Goal: Task Accomplishment & Management: Complete application form

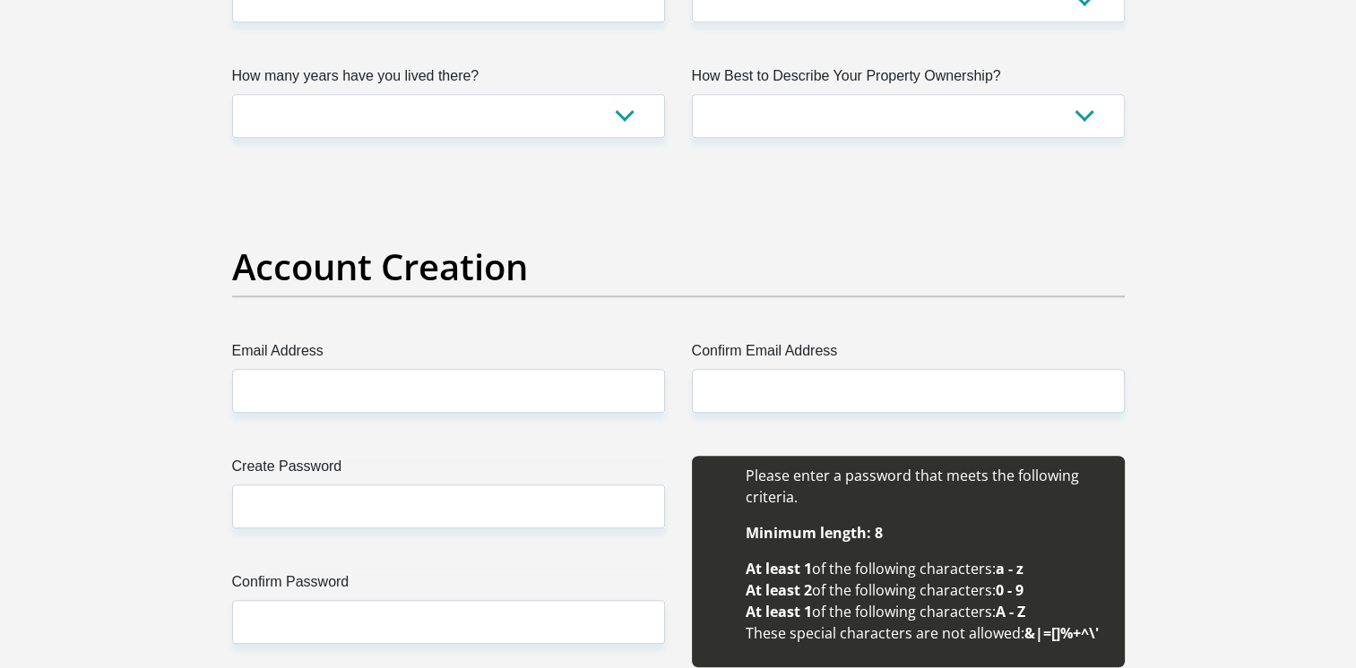
scroll to position [1303, 0]
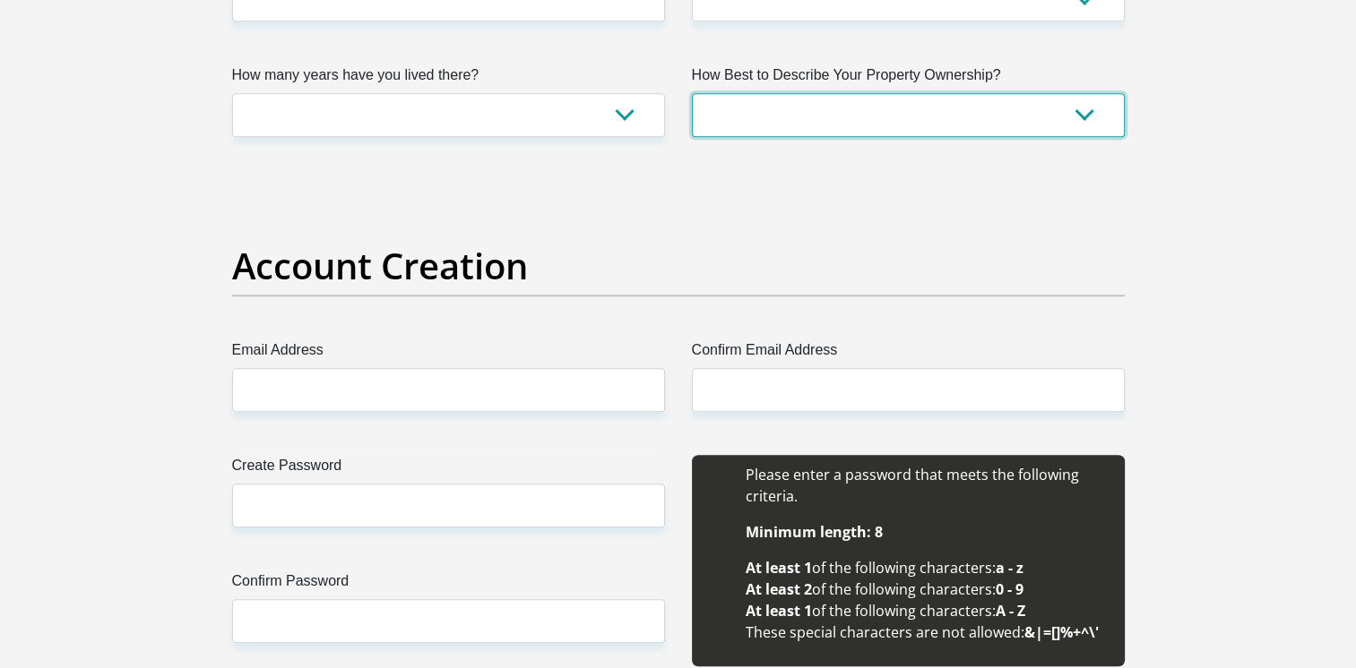
click at [767, 116] on select "Owned Rented Family Owned Company Dwelling" at bounding box center [908, 115] width 433 height 44
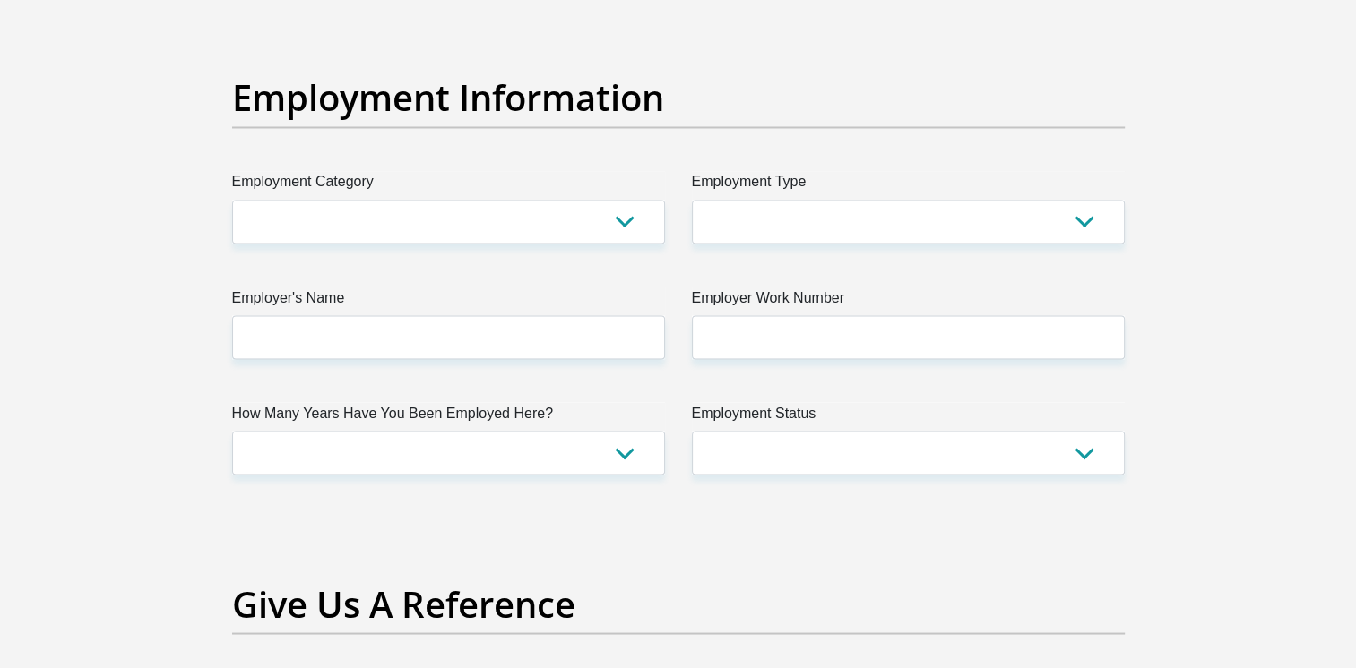
scroll to position [3208, 0]
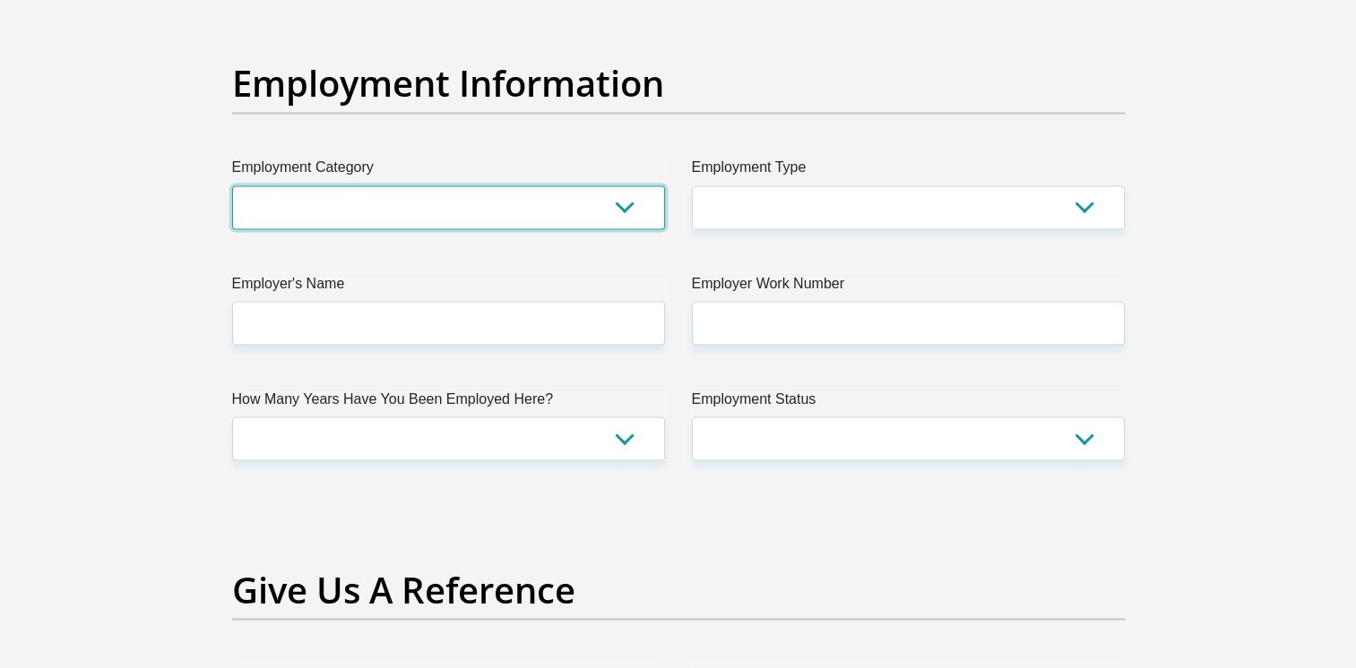
click at [541, 211] on select "AGRICULTURE ALCOHOL & TOBACCO CONSTRUCTION MATERIALS METALLURGY EQUIPMENT FOR R…" at bounding box center [448, 207] width 433 height 44
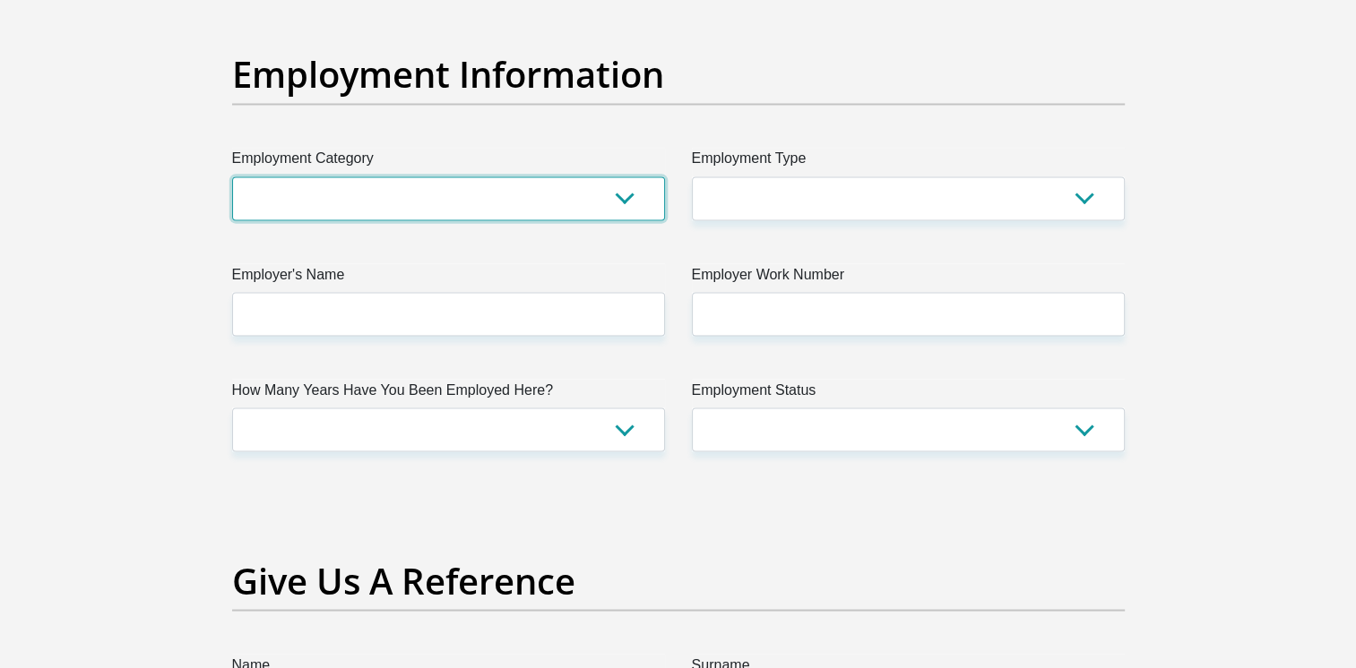
scroll to position [3218, 0]
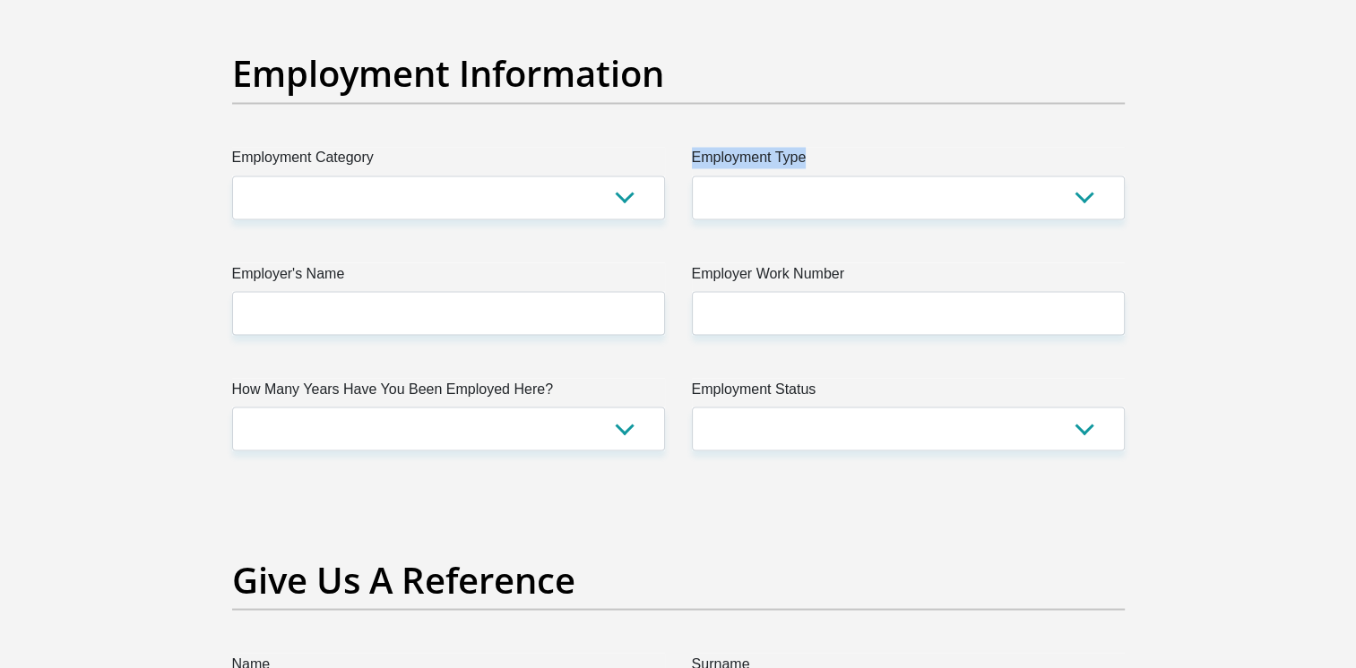
drag, startPoint x: 688, startPoint y: 152, endPoint x: 722, endPoint y: 181, distance: 44.5
click at [722, 181] on div "Employment Type College/Lecturer Craft Seller Creative Driver Executive Farmer …" at bounding box center [908, 183] width 460 height 73
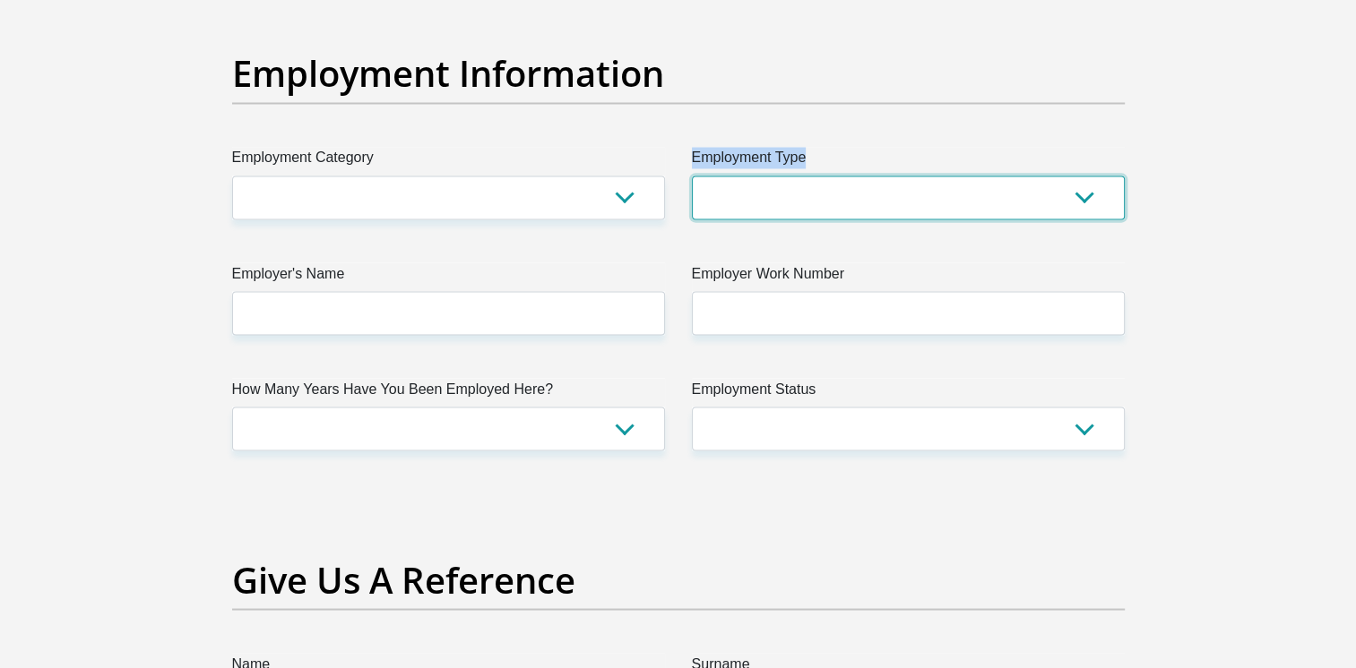
click at [722, 181] on select "College/Lecturer Craft Seller Creative Driver Executive Farmer Forces - Non Com…" at bounding box center [908, 198] width 433 height 44
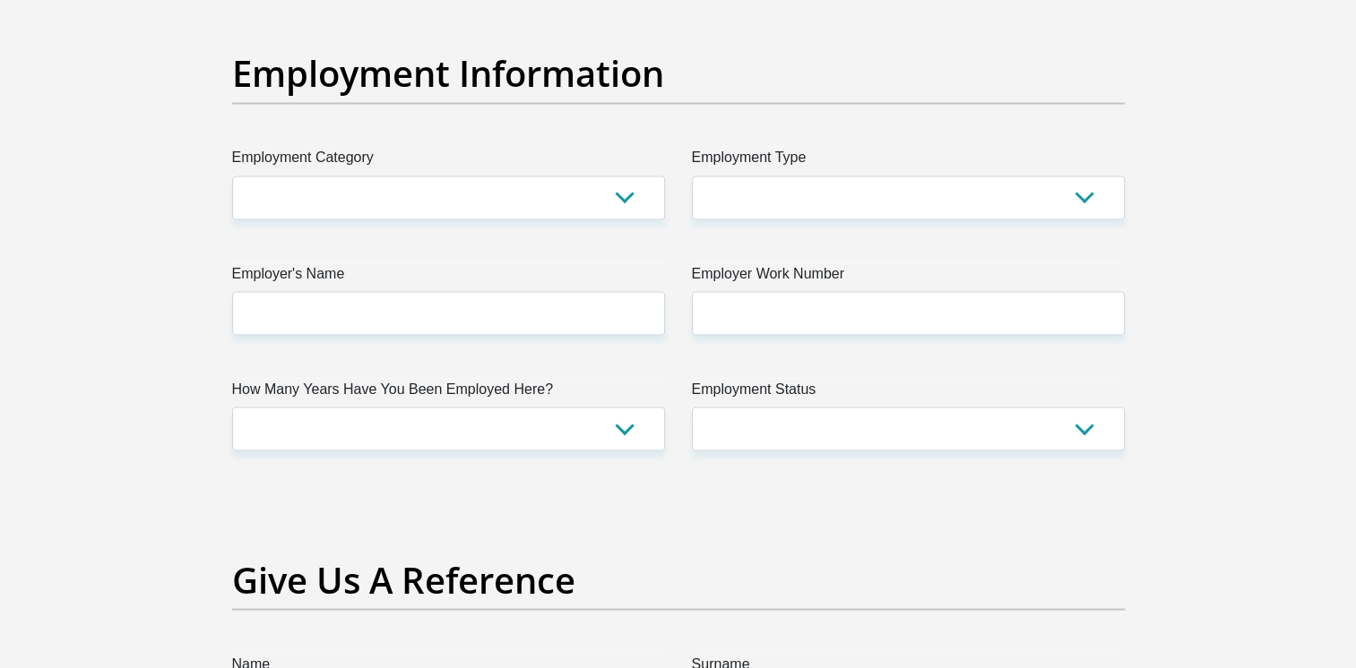
click at [625, 156] on label "Employment Category" at bounding box center [448, 161] width 433 height 29
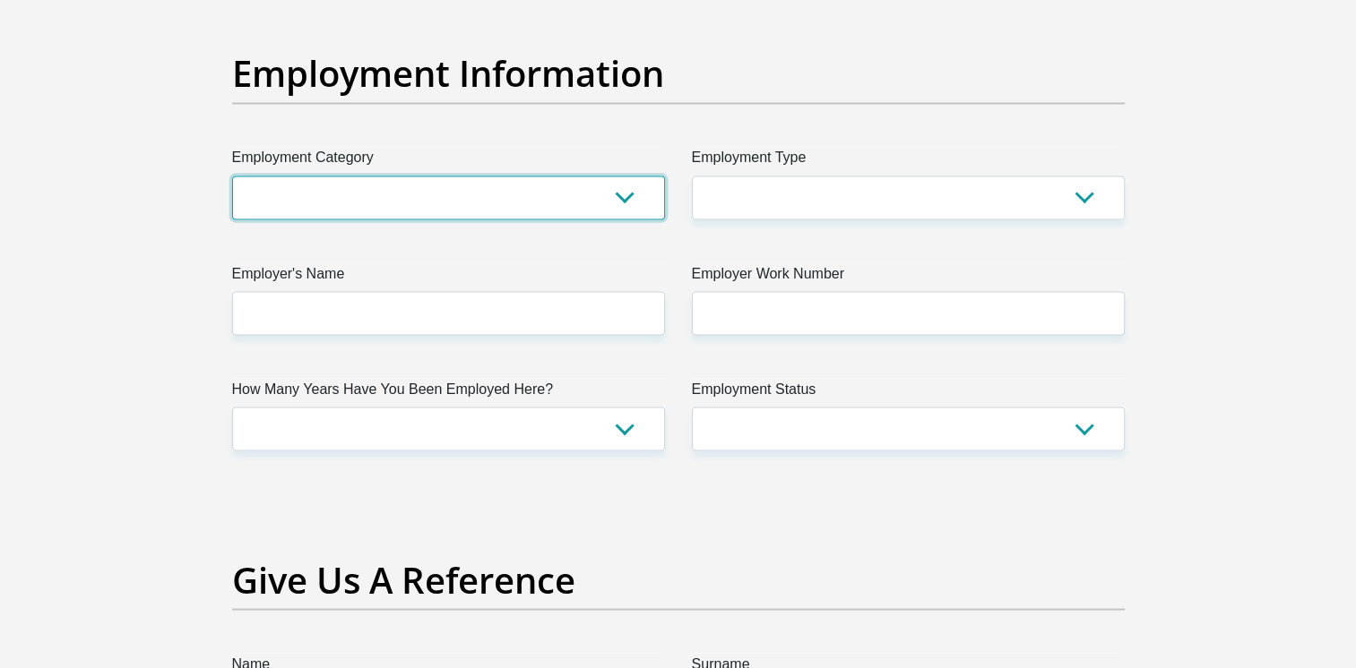
click at [625, 176] on select "AGRICULTURE ALCOHOL & TOBACCO CONSTRUCTION MATERIALS METALLURGY EQUIPMENT FOR R…" at bounding box center [448, 198] width 433 height 44
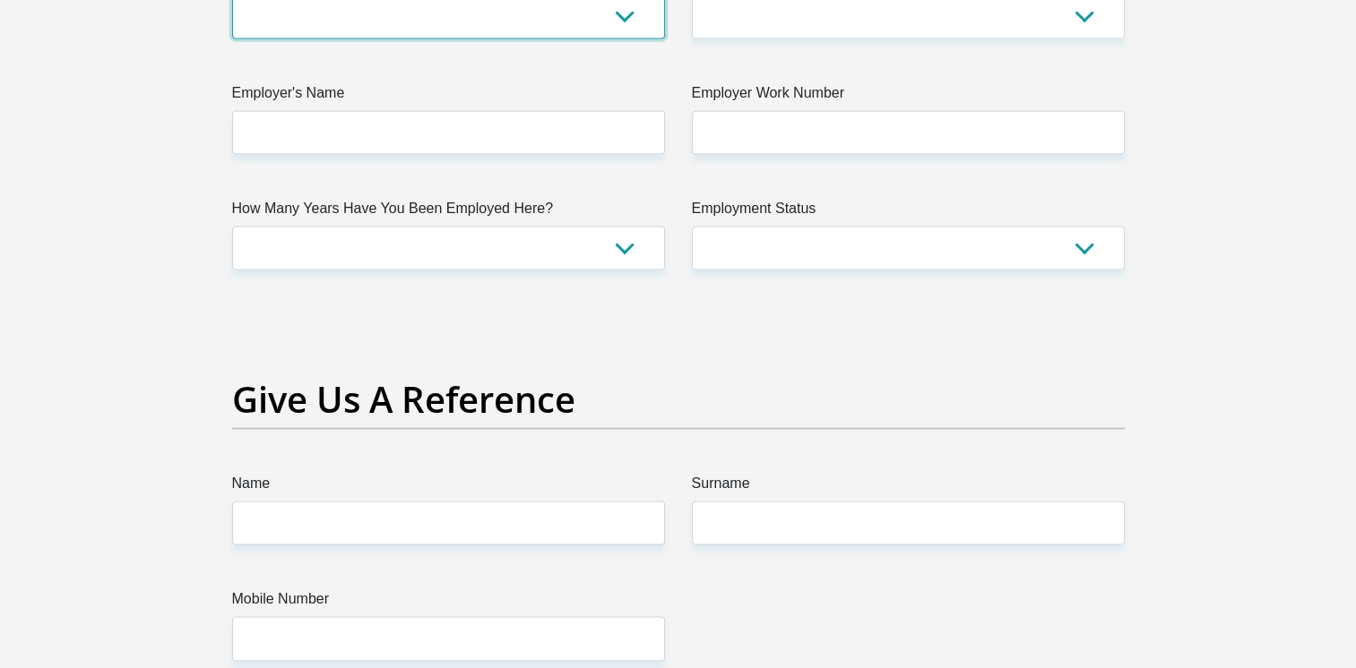
scroll to position [3399, 0]
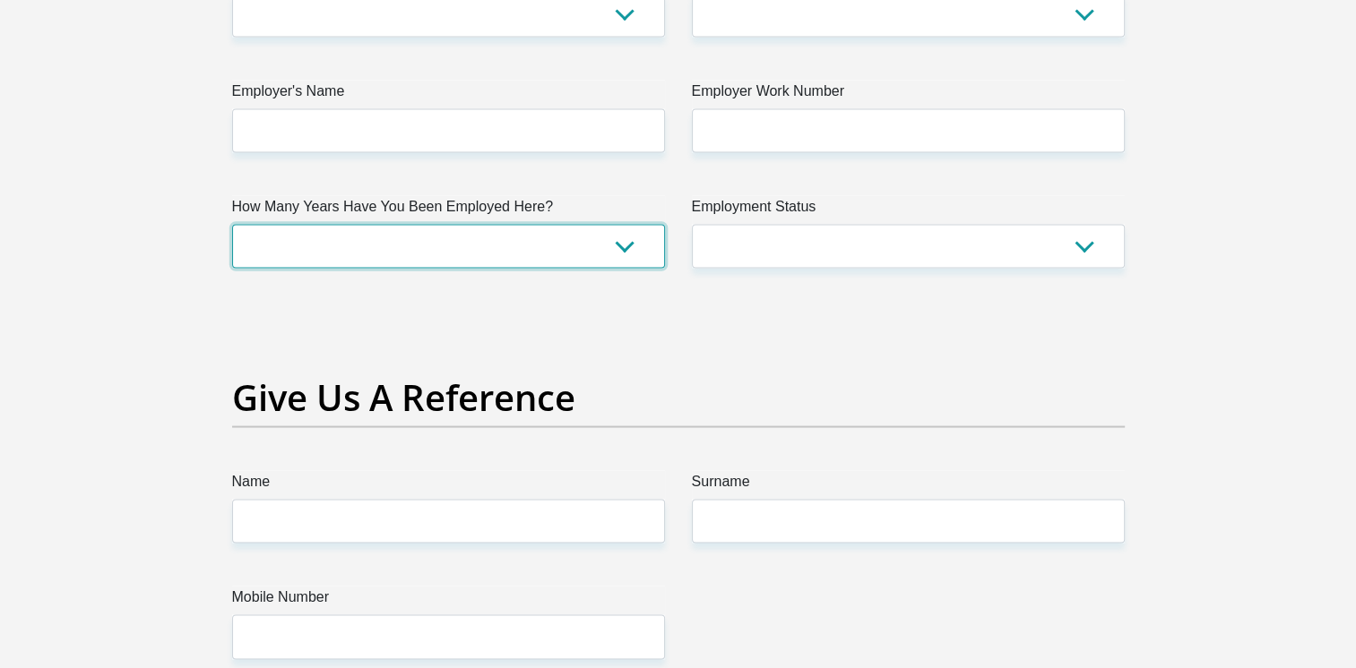
click at [627, 240] on select "less than 1 year 1-3 years 3-5 years 5+ years" at bounding box center [448, 247] width 433 height 44
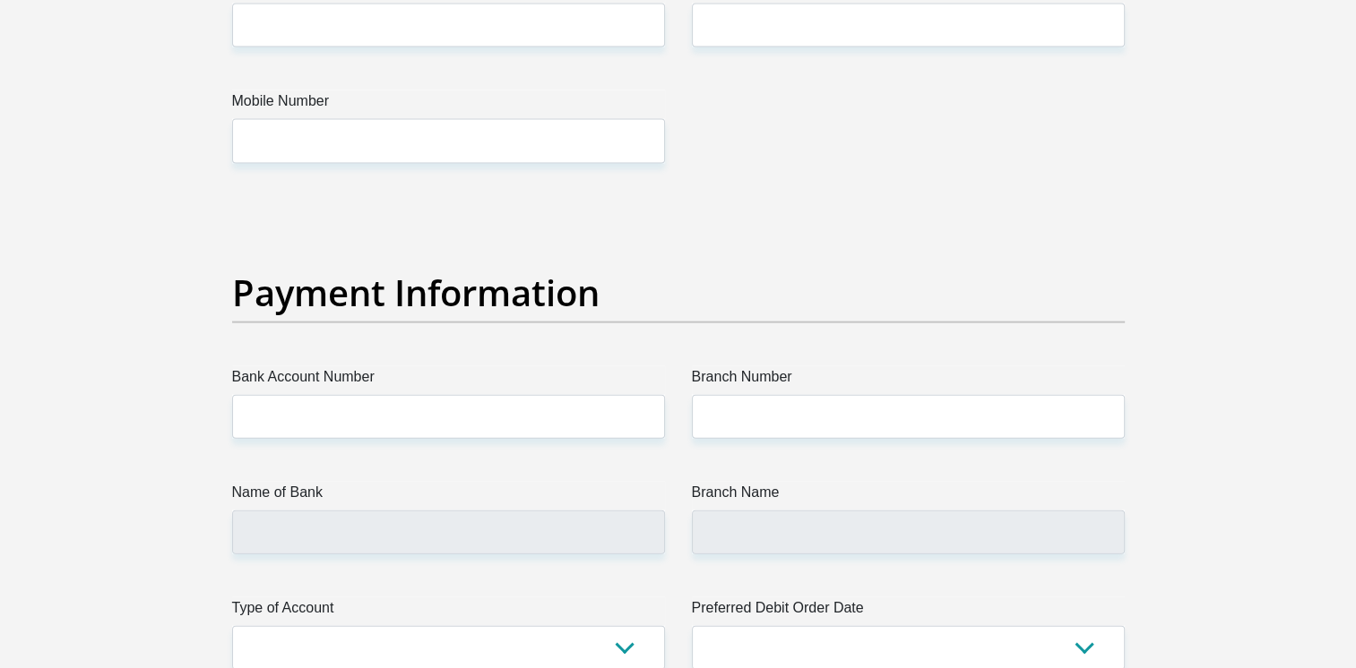
click at [681, 371] on div "Branch Number" at bounding box center [908, 402] width 460 height 73
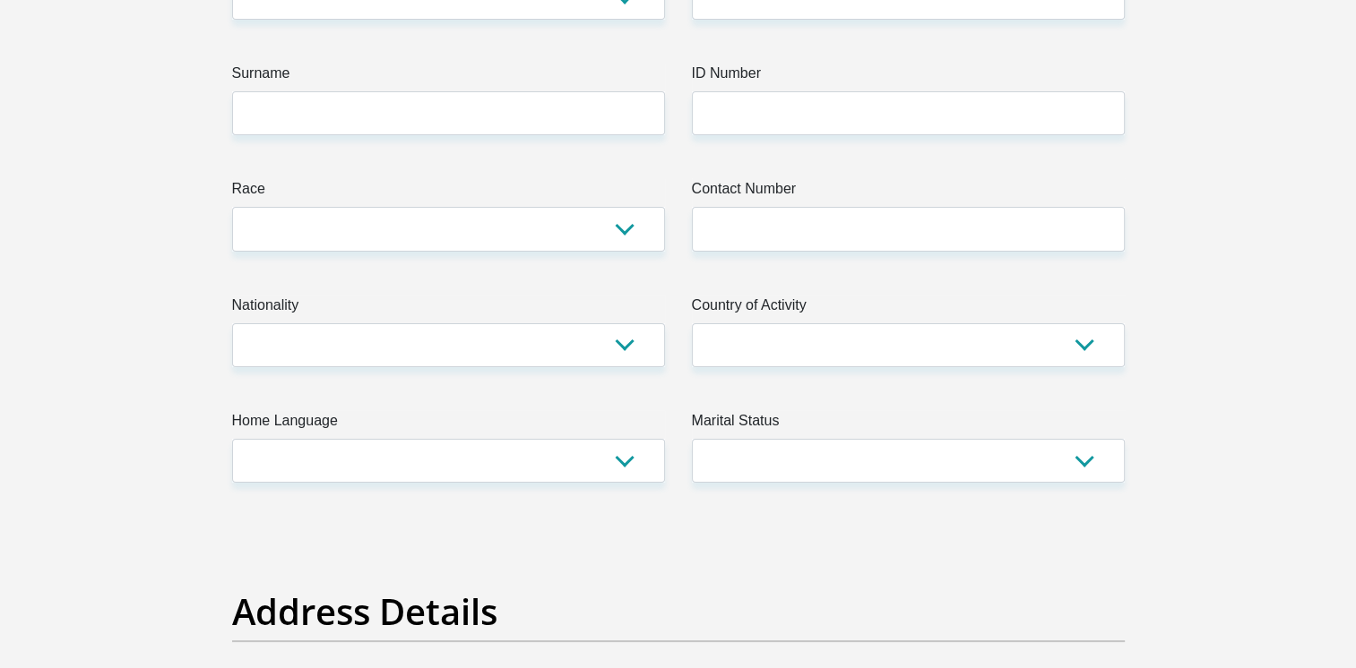
scroll to position [0, 0]
